Goal: Navigation & Orientation: Find specific page/section

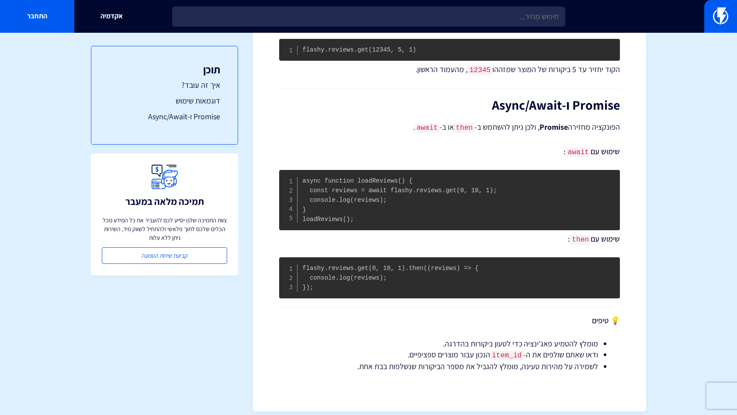
scroll to position [485, 0]
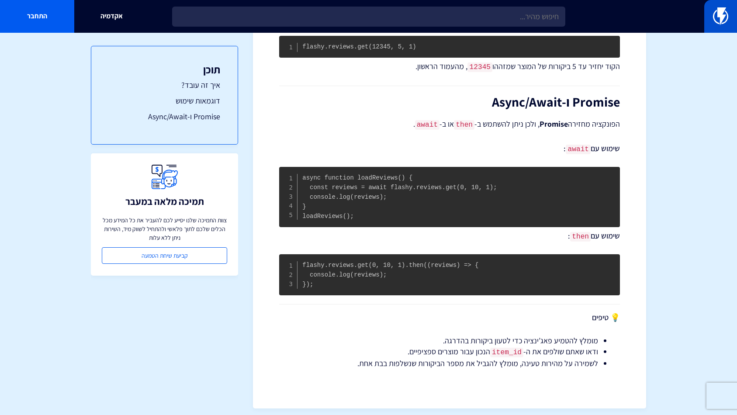
click at [717, 14] on img at bounding box center [720, 15] width 15 height 17
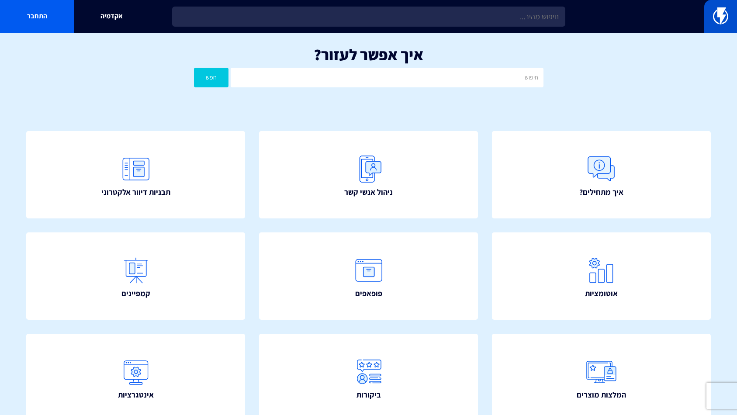
click at [726, 31] on link at bounding box center [721, 16] width 33 height 33
